Goal: Book appointment/travel/reservation

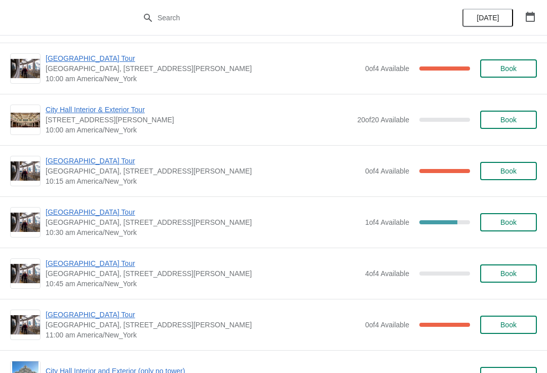
scroll to position [1107, 0]
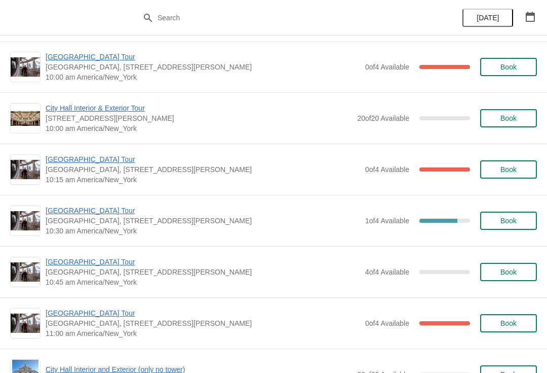
click at [522, 215] on button "Book" at bounding box center [509, 220] width 57 height 18
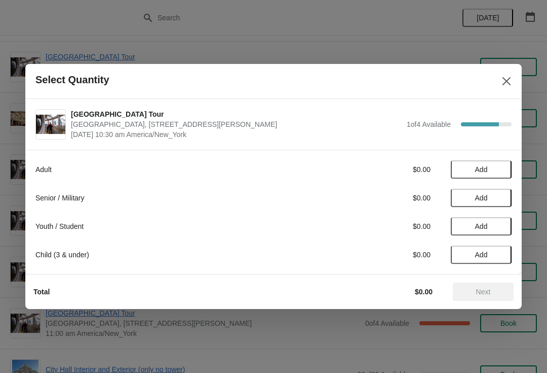
click at [496, 198] on span "Add" at bounding box center [481, 198] width 43 height 8
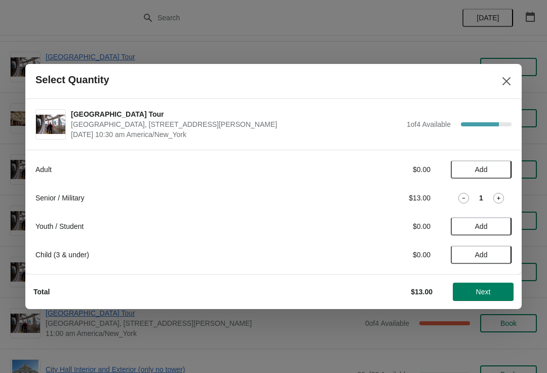
click at [499, 196] on icon at bounding box center [499, 198] width 11 height 11
click at [496, 291] on span "Next" at bounding box center [483, 291] width 45 height 8
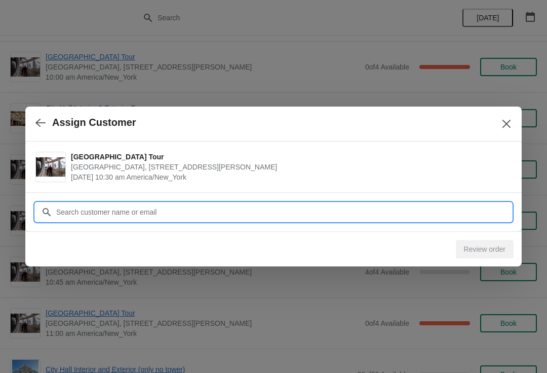
click at [269, 213] on input "Customer" at bounding box center [284, 212] width 456 height 18
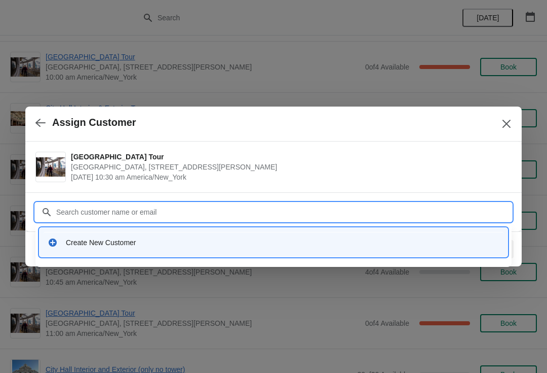
click at [53, 245] on icon at bounding box center [53, 242] width 8 height 8
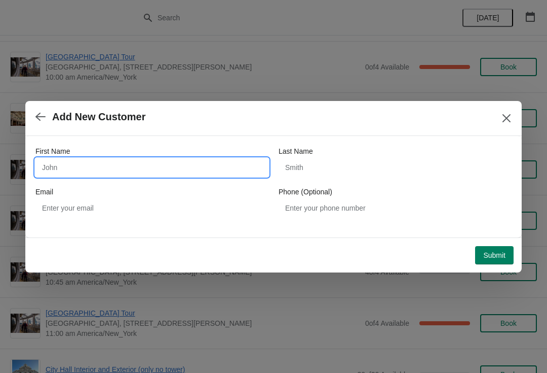
click at [56, 163] on input "First Name" at bounding box center [151, 167] width 233 height 18
type input "MORGAN"
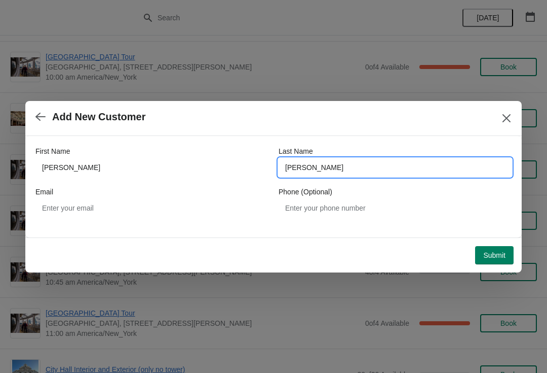
type input "MELLETTE"
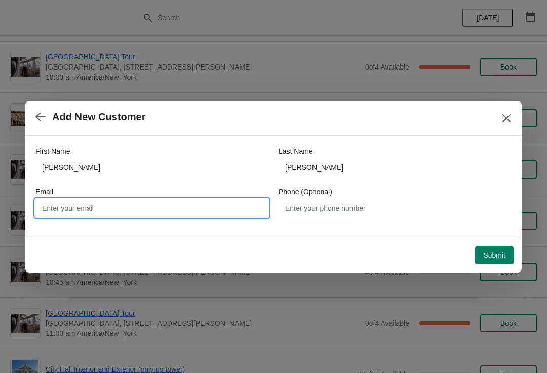
type input "c"
type input "kathy.mellette@gmail.com"
click at [492, 247] on button "Submit" at bounding box center [494, 255] width 39 height 18
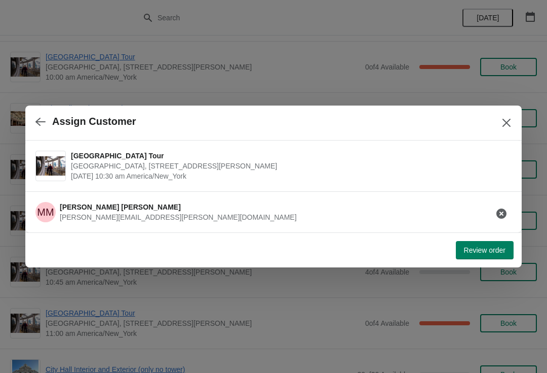
click at [151, 206] on div "MM MORGAN MELLETTE kathy.mellette@gmail.com" at bounding box center [269, 208] width 485 height 28
click at [476, 244] on button "Review order" at bounding box center [485, 250] width 58 height 18
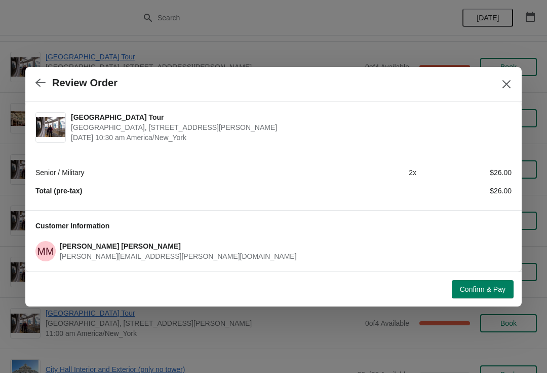
click at [493, 289] on span "Confirm & Pay" at bounding box center [483, 289] width 46 height 8
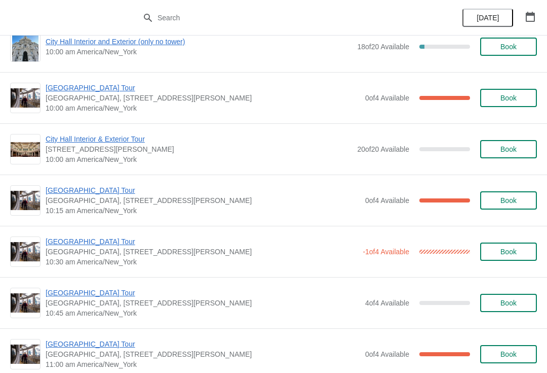
scroll to position [1117, 0]
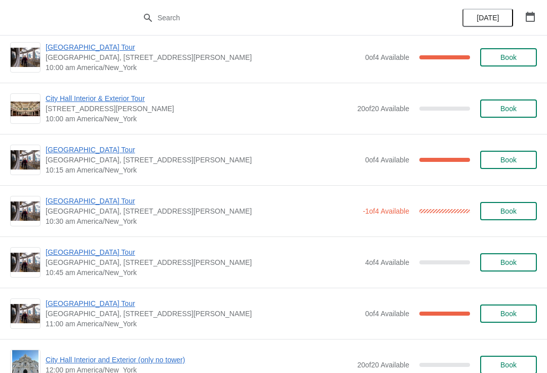
click at [22, 209] on img at bounding box center [25, 211] width 29 height 20
click at [74, 196] on span "[GEOGRAPHIC_DATA] Tour" at bounding box center [202, 201] width 312 height 10
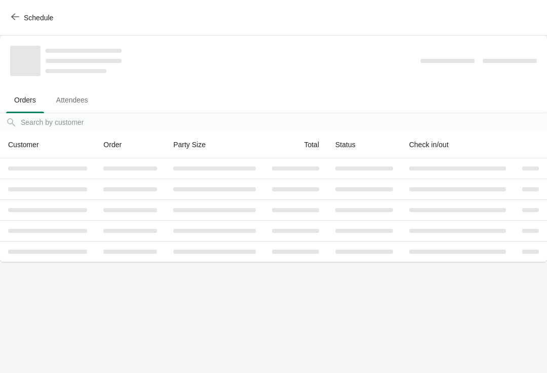
scroll to position [0, 0]
